Goal: Task Accomplishment & Management: Manage account settings

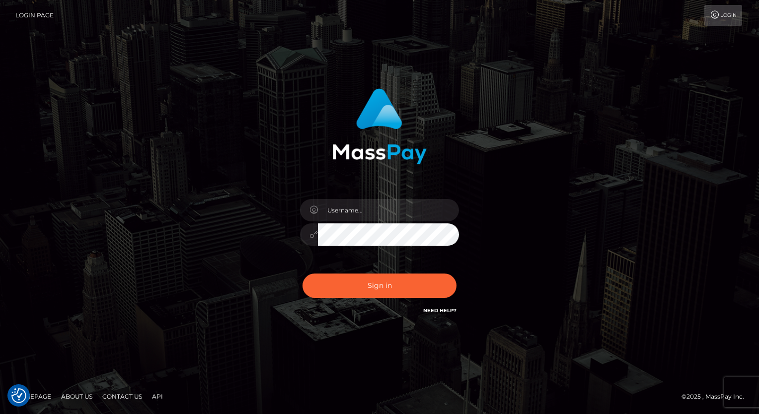
type input "[PERSON_NAME].luminaryplay"
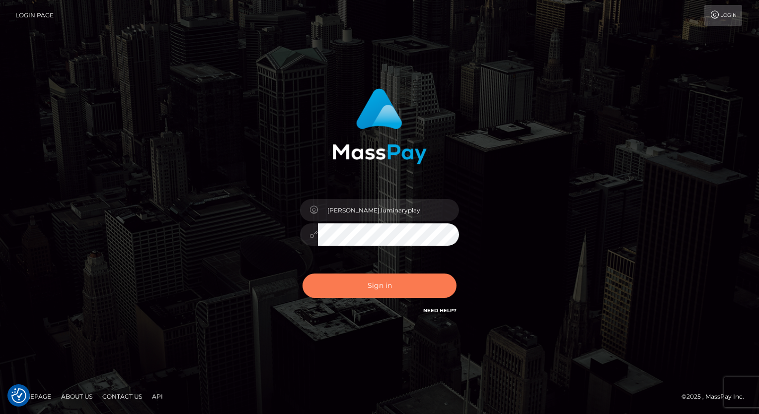
click at [397, 279] on button "Sign in" at bounding box center [380, 286] width 154 height 24
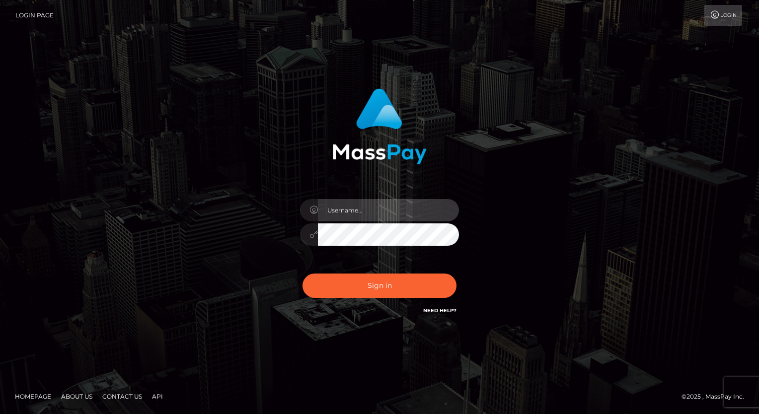
click at [374, 207] on input "text" at bounding box center [388, 210] width 141 height 22
type input "[PERSON_NAME].luminaryplay"
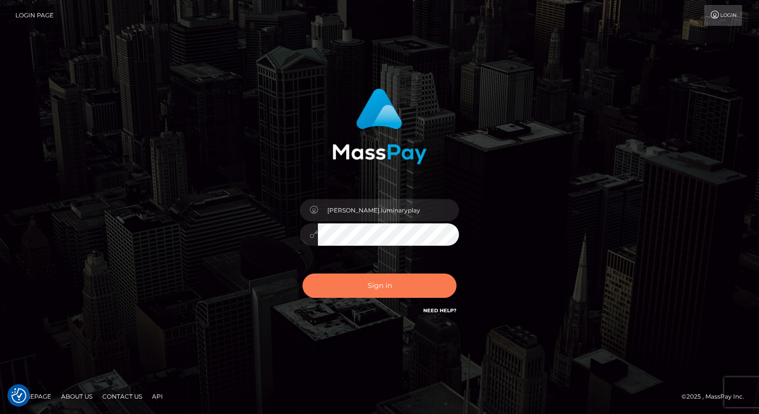
click at [393, 288] on button "Sign in" at bounding box center [380, 286] width 154 height 24
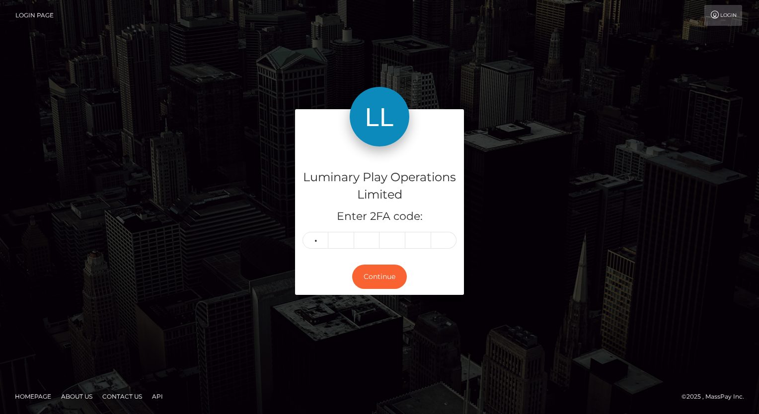
type input "9"
type input "7"
type input "5"
type input "4"
type input "0"
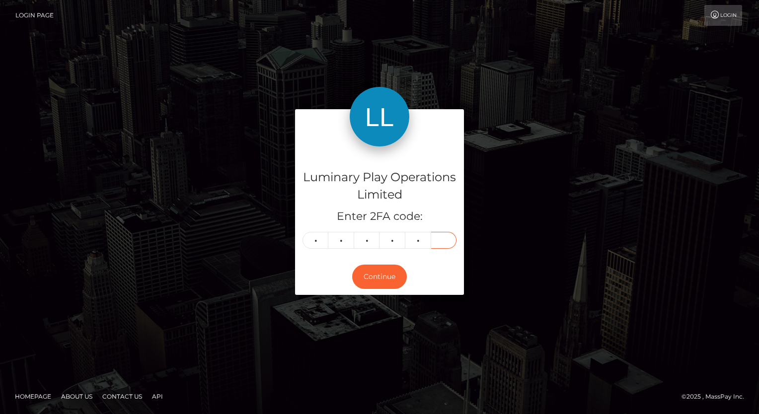
type input "6"
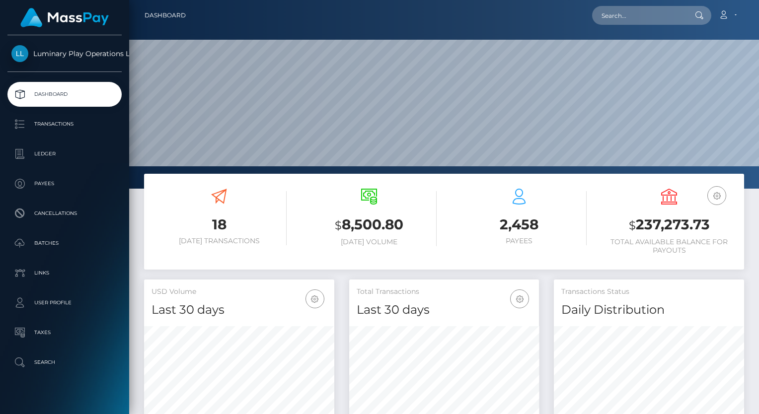
scroll to position [176, 190]
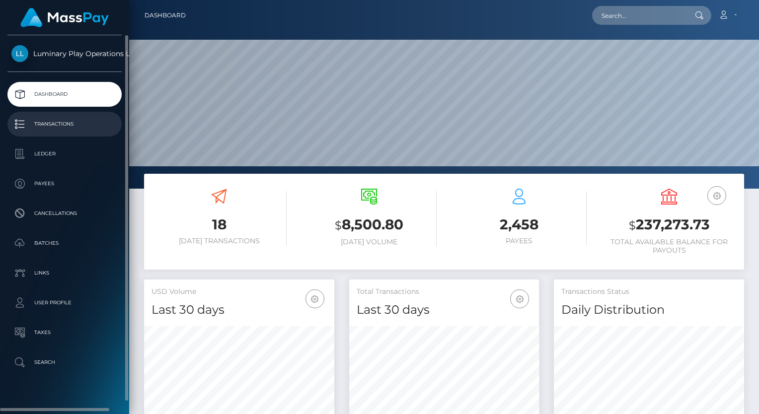
click at [70, 123] on p "Transactions" at bounding box center [64, 124] width 106 height 15
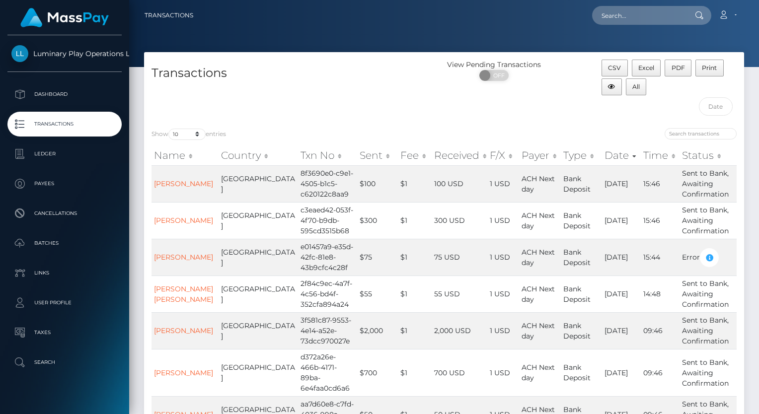
click at [412, 98] on div "Transactions" at bounding box center [294, 90] width 300 height 61
click at [722, 104] on input "text" at bounding box center [716, 106] width 34 height 18
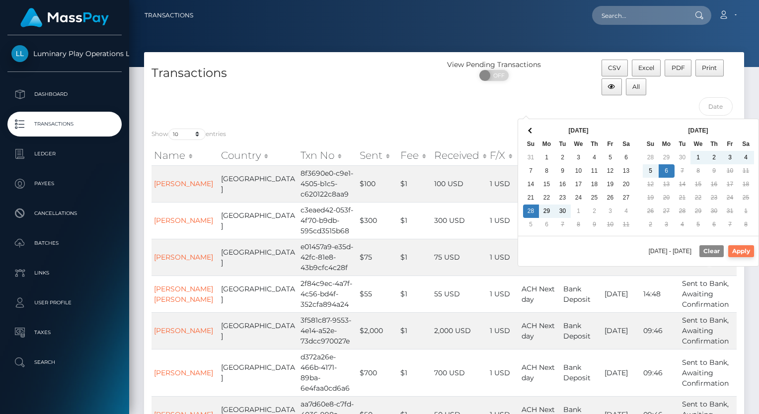
click at [744, 250] on button "Apply" at bounding box center [741, 251] width 26 height 12
type input "09/28/2025 - 10/06/2025"
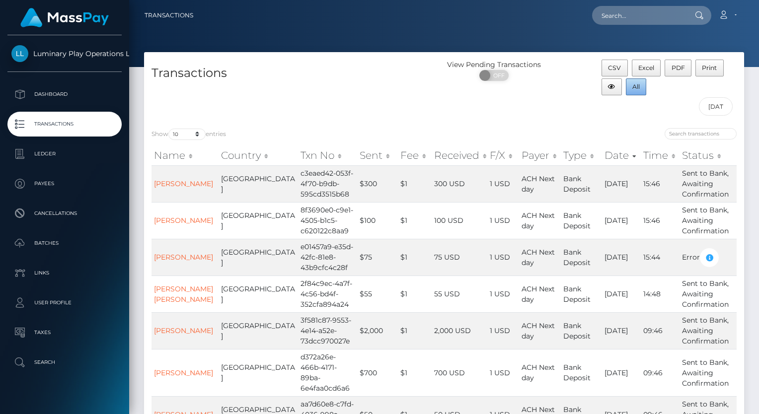
click at [637, 86] on span "All" at bounding box center [635, 86] width 7 height 7
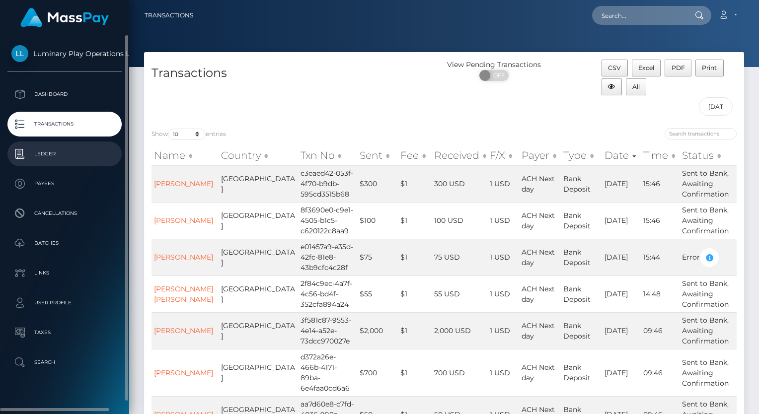
click at [58, 154] on p "Ledger" at bounding box center [64, 154] width 106 height 15
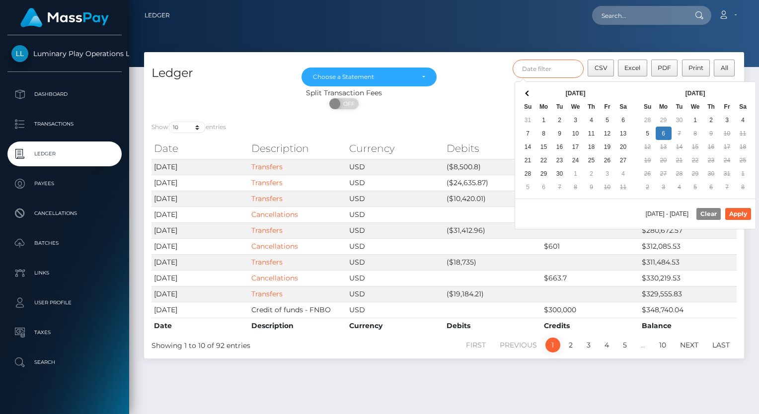
click at [556, 73] on input "text" at bounding box center [549, 69] width 72 height 18
click at [744, 216] on button "Apply" at bounding box center [738, 214] width 26 height 12
type input "10/01/2025 - 10/06/2025"
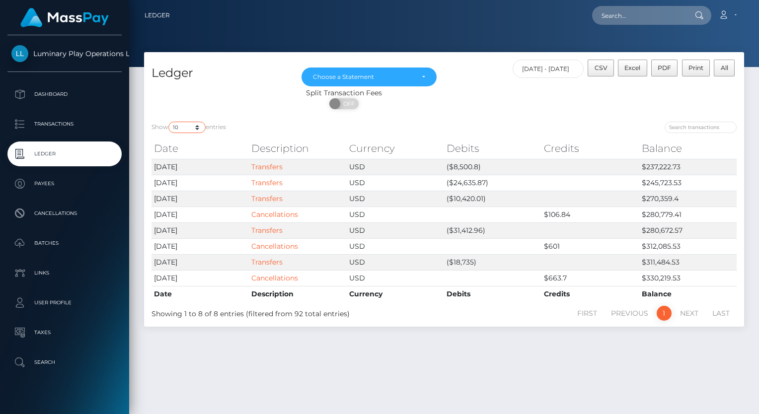
click at [186, 127] on select "10 25 50 100 250" at bounding box center [186, 127] width 37 height 11
select select "25"
click at [169, 122] on select "10 25 50 100 250" at bounding box center [186, 127] width 37 height 11
click at [604, 70] on span "CSV" at bounding box center [601, 67] width 13 height 7
click at [376, 75] on div "Choose a Statement" at bounding box center [363, 77] width 101 height 8
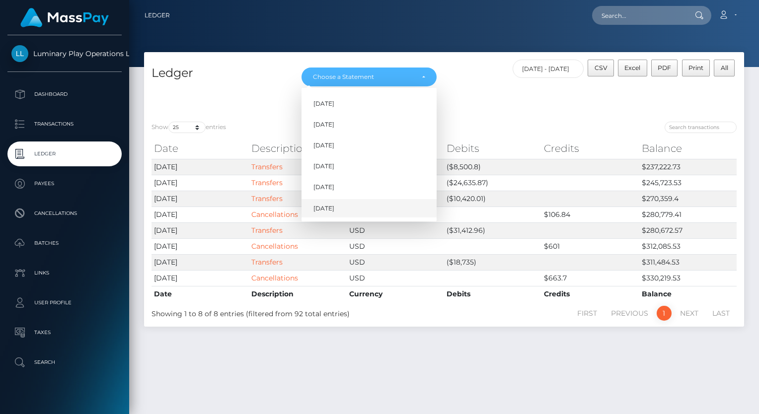
click at [334, 209] on span "Oct 2025" at bounding box center [324, 208] width 21 height 9
select select "[DATE]"
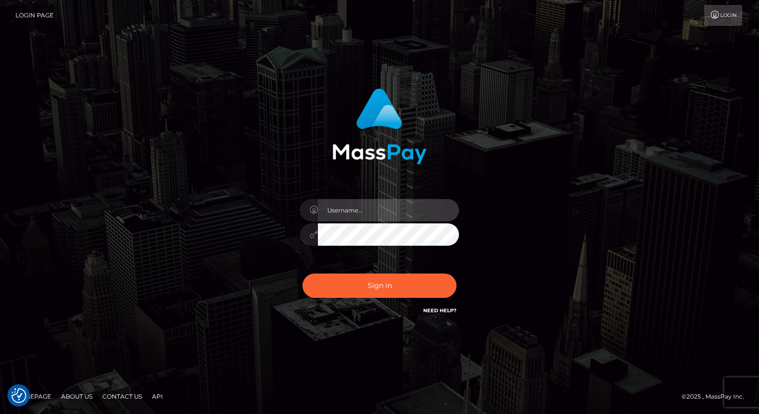
click at [373, 206] on input "text" at bounding box center [388, 210] width 141 height 22
type input "Arlene.luminaryplay"
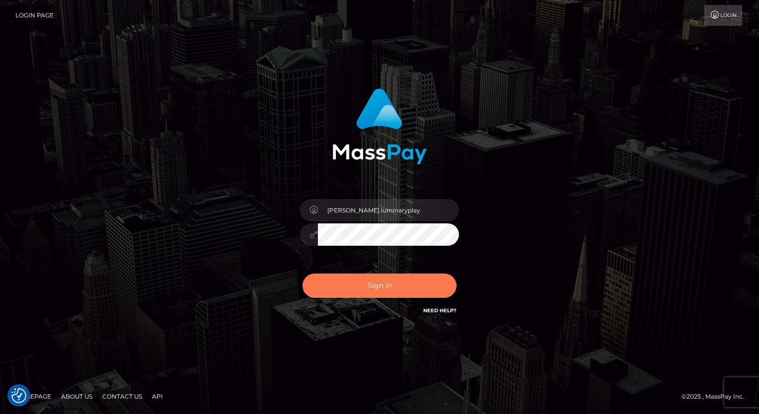
click at [380, 290] on button "Sign in" at bounding box center [380, 286] width 154 height 24
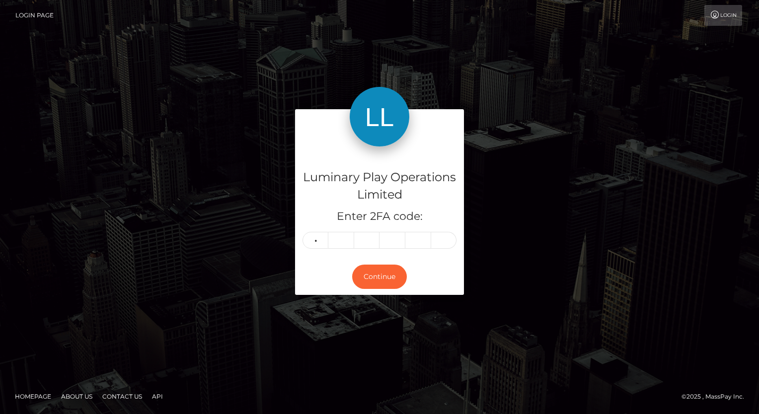
type input "0"
type input "2"
type input "1"
type input "8"
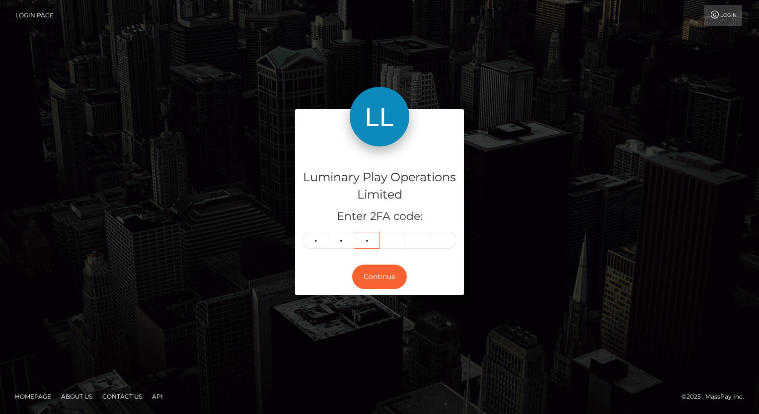
type input "4"
type input "1"
type input "8"
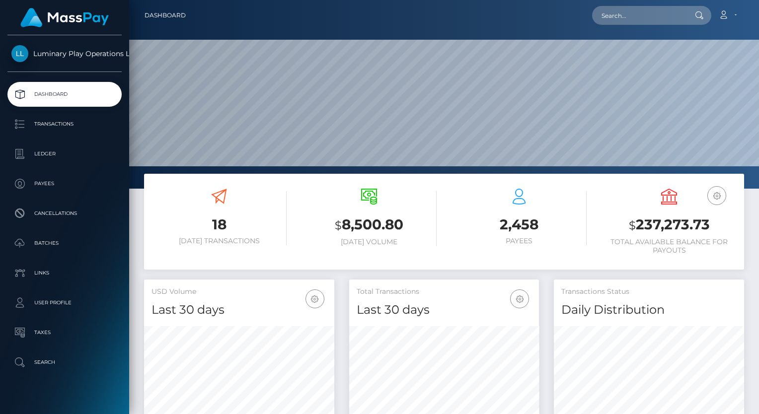
scroll to position [176, 190]
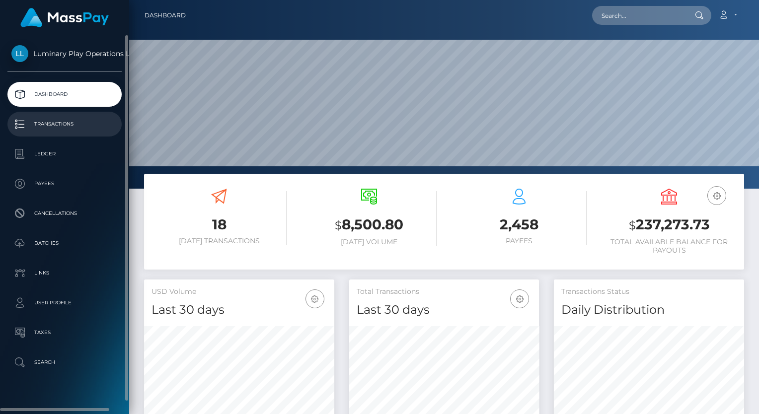
click at [62, 122] on p "Transactions" at bounding box center [64, 124] width 106 height 15
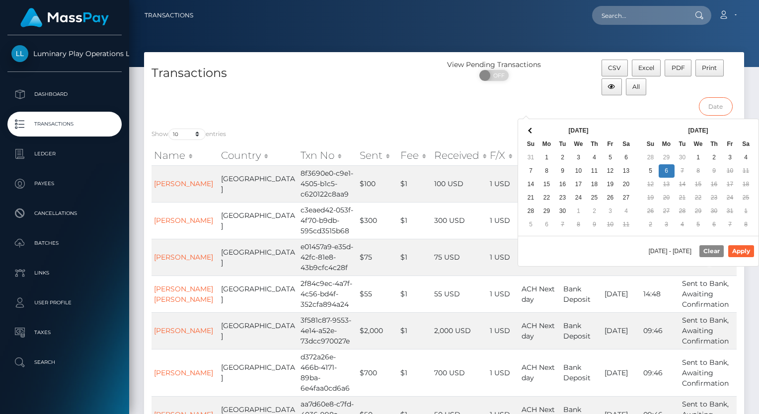
click at [717, 106] on input "text" at bounding box center [716, 106] width 34 height 18
click at [747, 250] on button "Apply" at bounding box center [741, 251] width 26 height 12
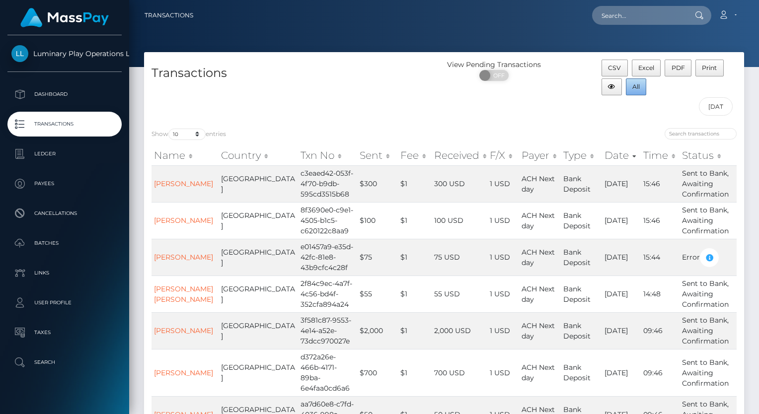
click at [636, 85] on span "All" at bounding box center [635, 86] width 7 height 7
click at [459, 106] on div "View Pending Transactions ON OFF" at bounding box center [519, 90] width 150 height 61
click at [723, 106] on input "[DATE] - [DATE]" at bounding box center [716, 106] width 34 height 18
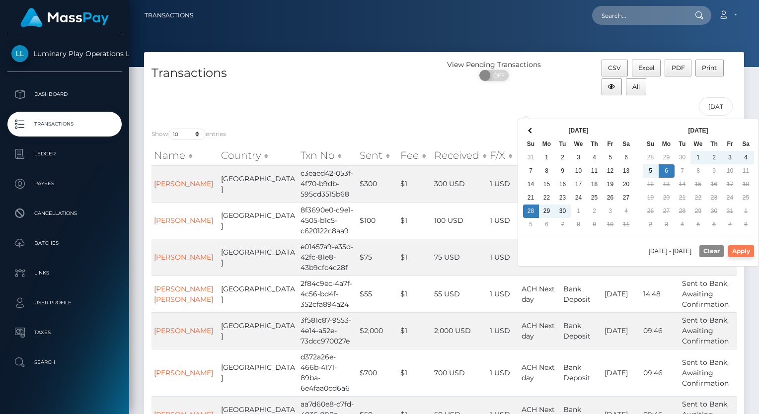
click at [748, 252] on button "Apply" at bounding box center [741, 251] width 26 height 12
type input "[DATE] - [DATE]"
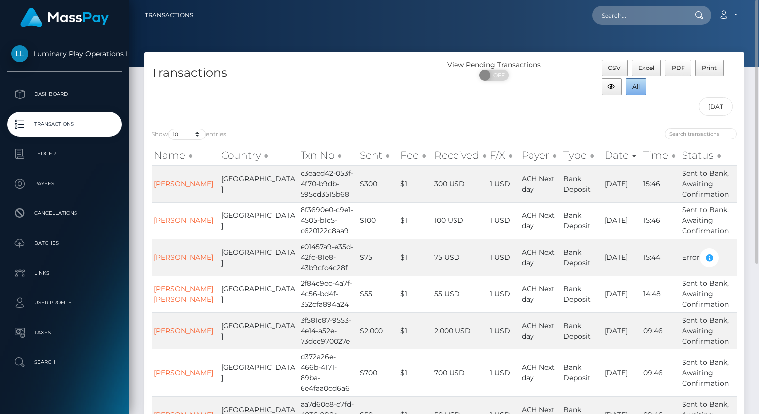
click at [637, 86] on span "All" at bounding box center [635, 86] width 7 height 7
click at [469, 18] on div "Loading... Loading... Account Edit Profile Logout" at bounding box center [472, 15] width 543 height 21
